Goal: Task Accomplishment & Management: Complete application form

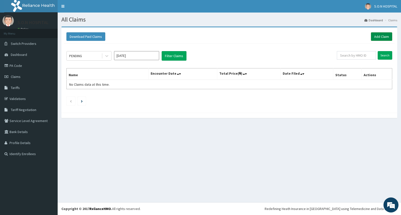
click at [379, 40] on link "Add Claim" at bounding box center [381, 36] width 21 height 9
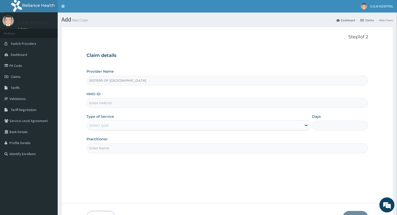
type input "SISTERS OF [GEOGRAPHIC_DATA]"
click at [136, 105] on input "HMO ID" at bounding box center [228, 103] width 282 height 10
